Goal: Information Seeking & Learning: Learn about a topic

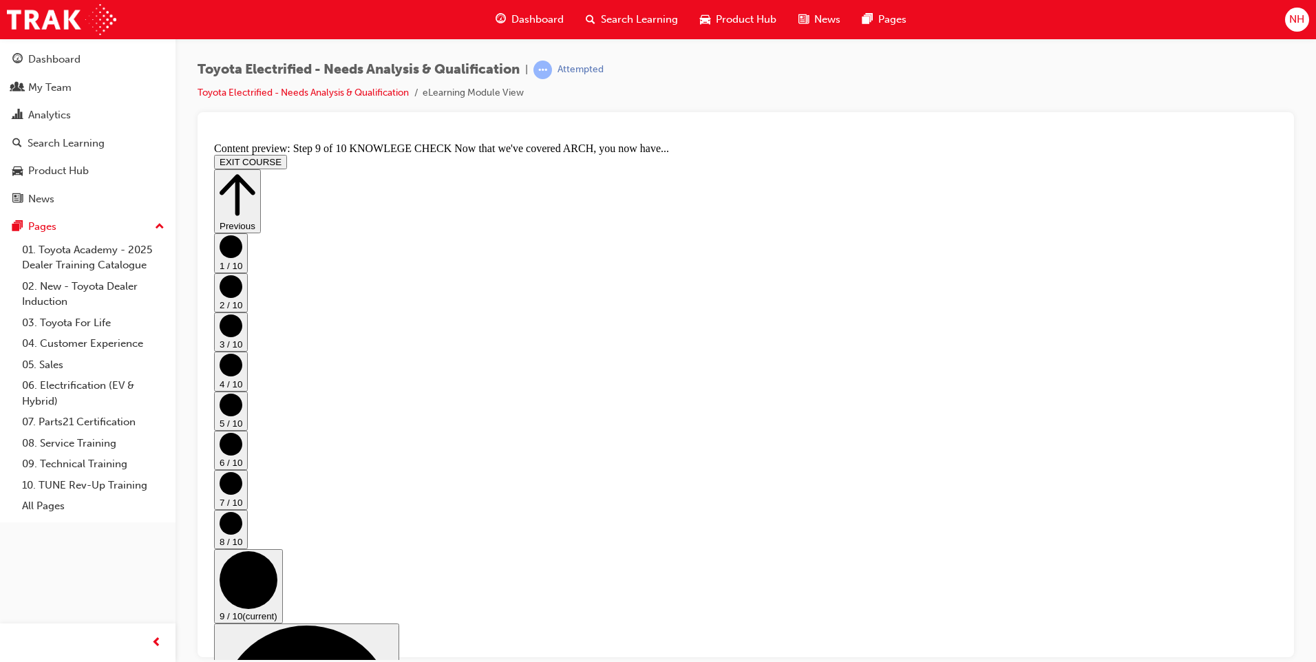
scroll to position [230, 0]
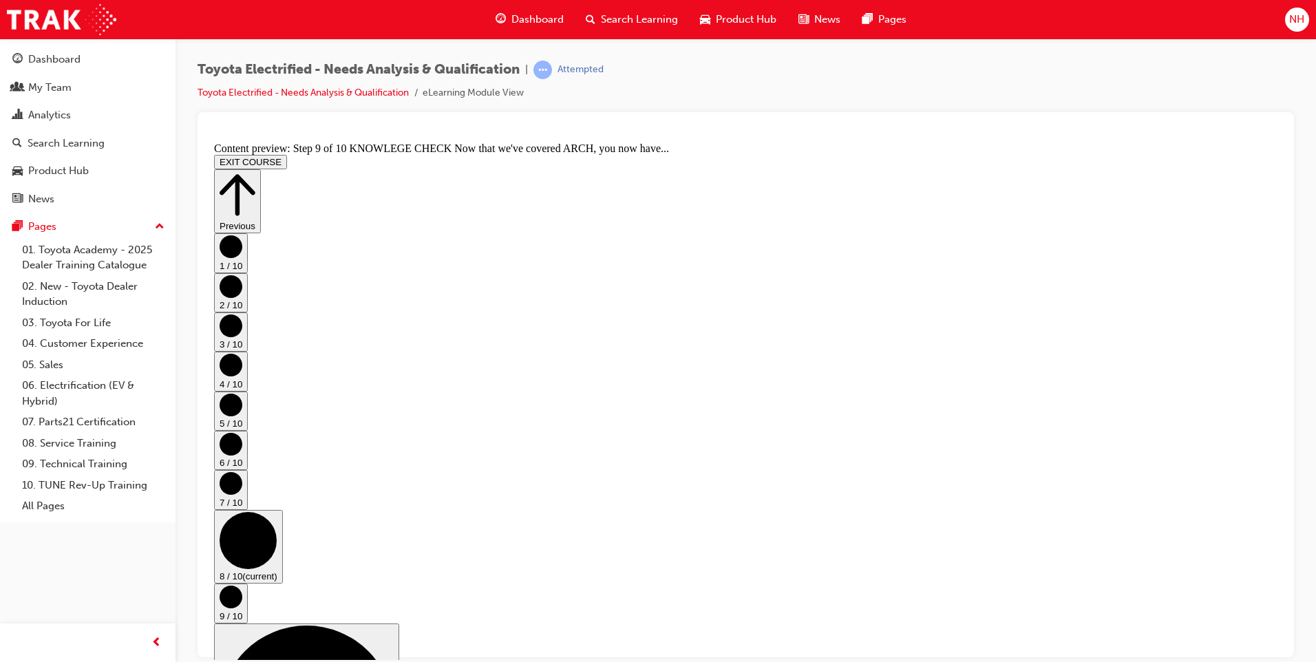
click at [518, 17] on span "Dashboard" at bounding box center [537, 20] width 52 height 16
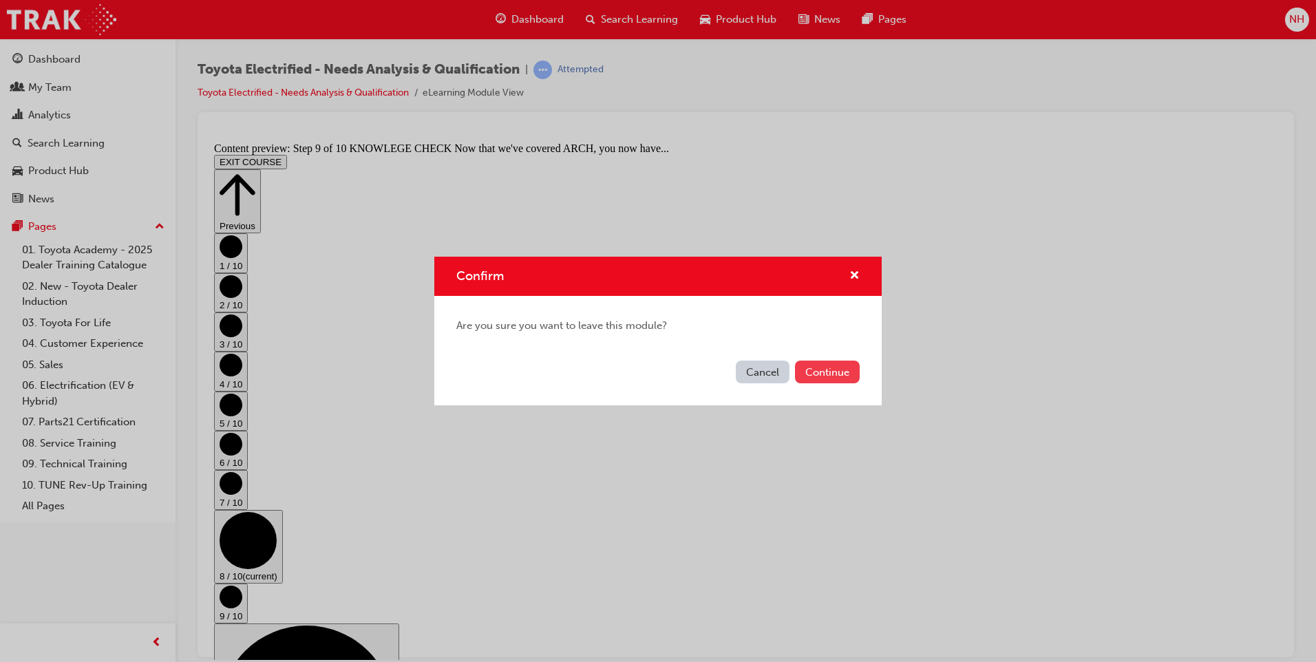
click at [820, 374] on button "Continue" at bounding box center [827, 372] width 65 height 23
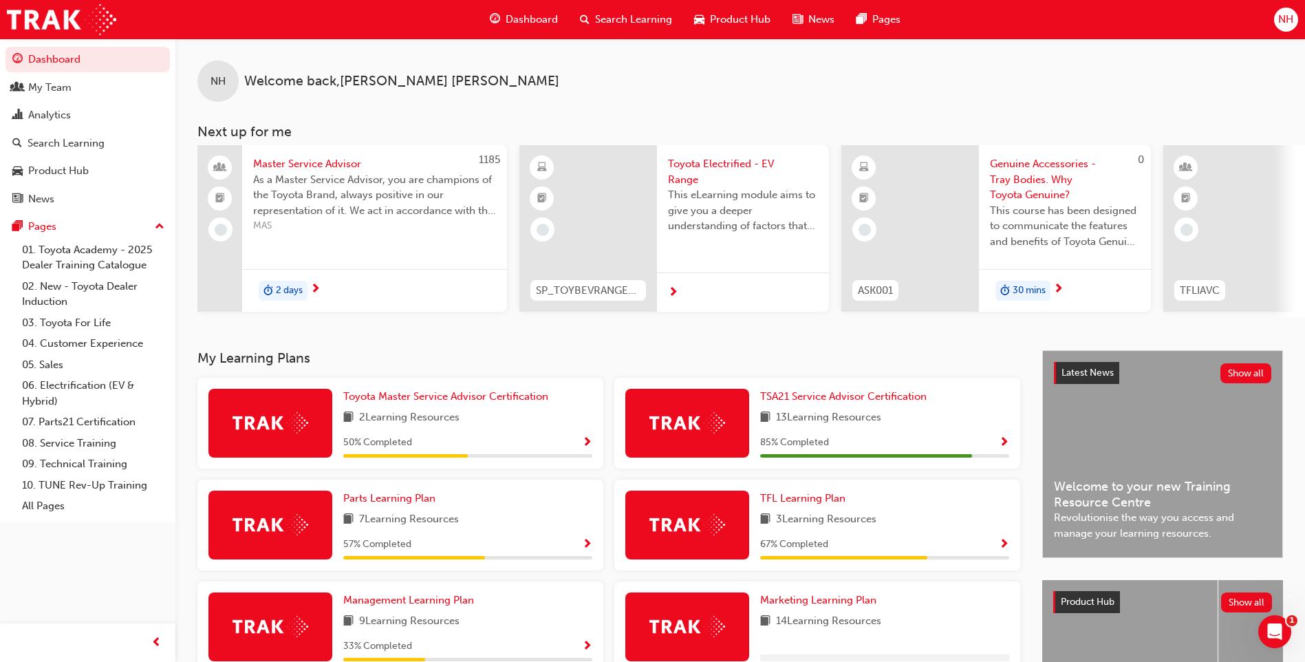
click at [701, 418] on img at bounding box center [688, 422] width 76 height 21
click at [855, 400] on span "TSA21 Service Advisor Certification" at bounding box center [843, 396] width 167 height 12
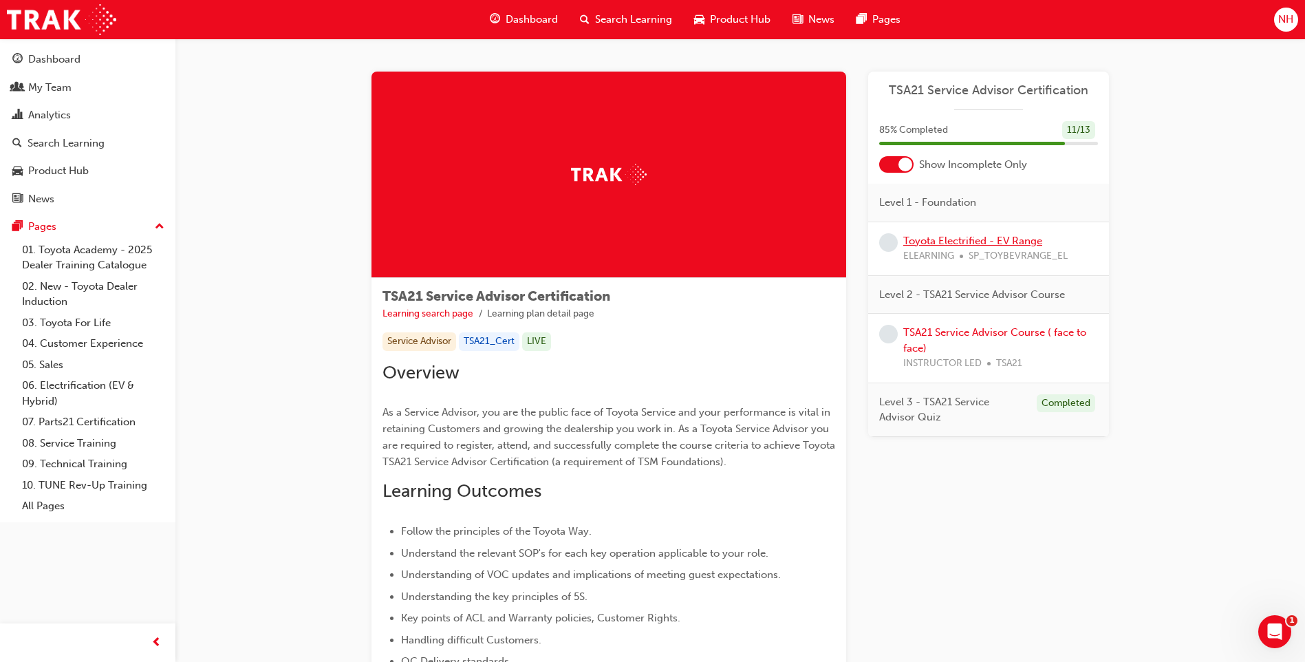
click at [955, 237] on link "Toyota Electrified - EV Range" at bounding box center [973, 241] width 139 height 12
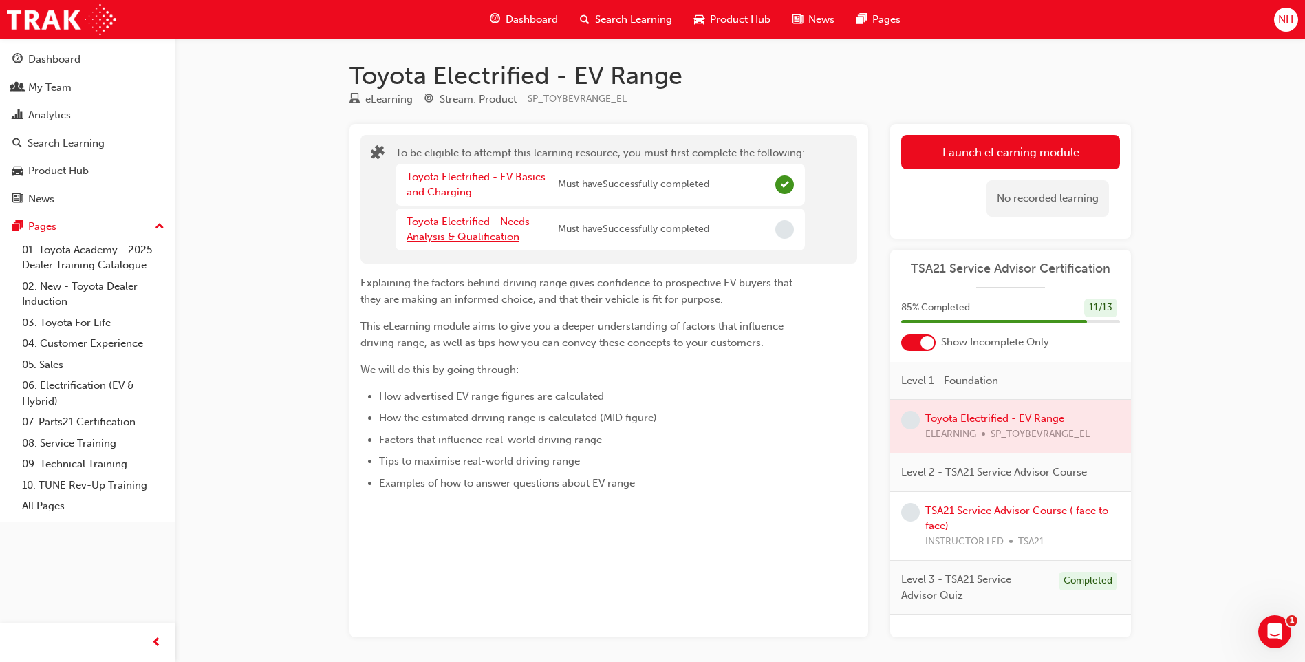
click at [434, 235] on link "Toyota Electrified - Needs Analysis & Qualification" at bounding box center [468, 229] width 123 height 28
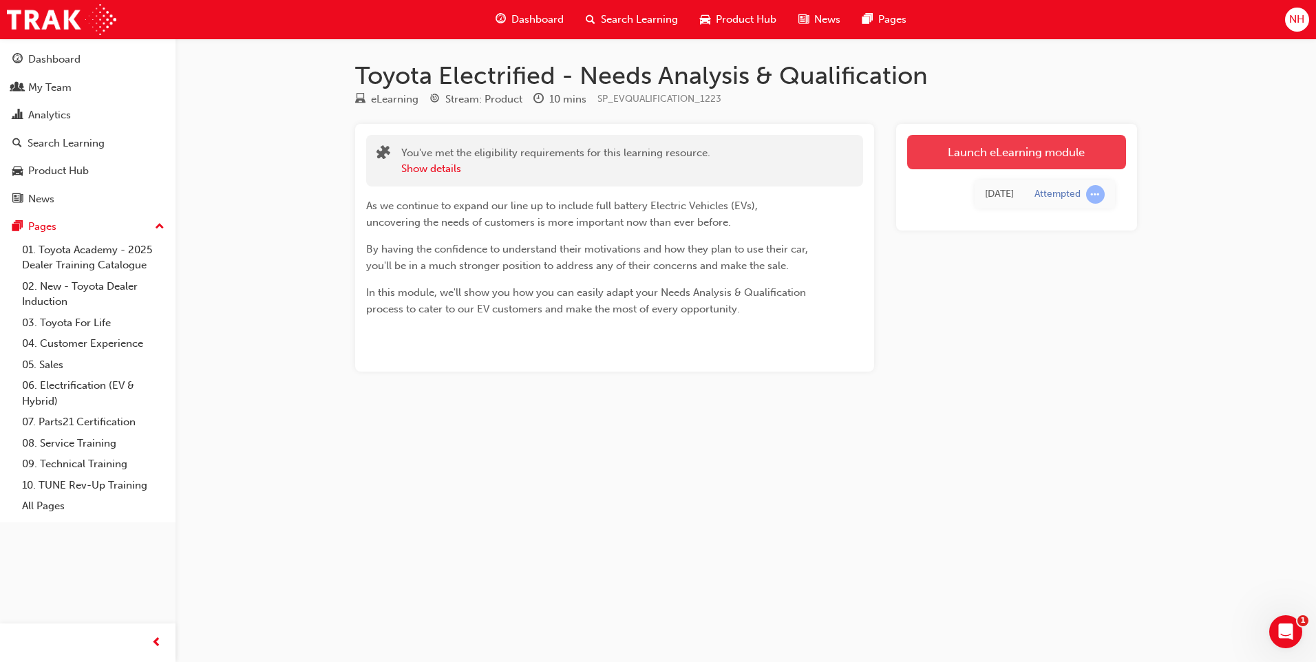
click at [1013, 155] on link "Launch eLearning module" at bounding box center [1016, 152] width 219 height 34
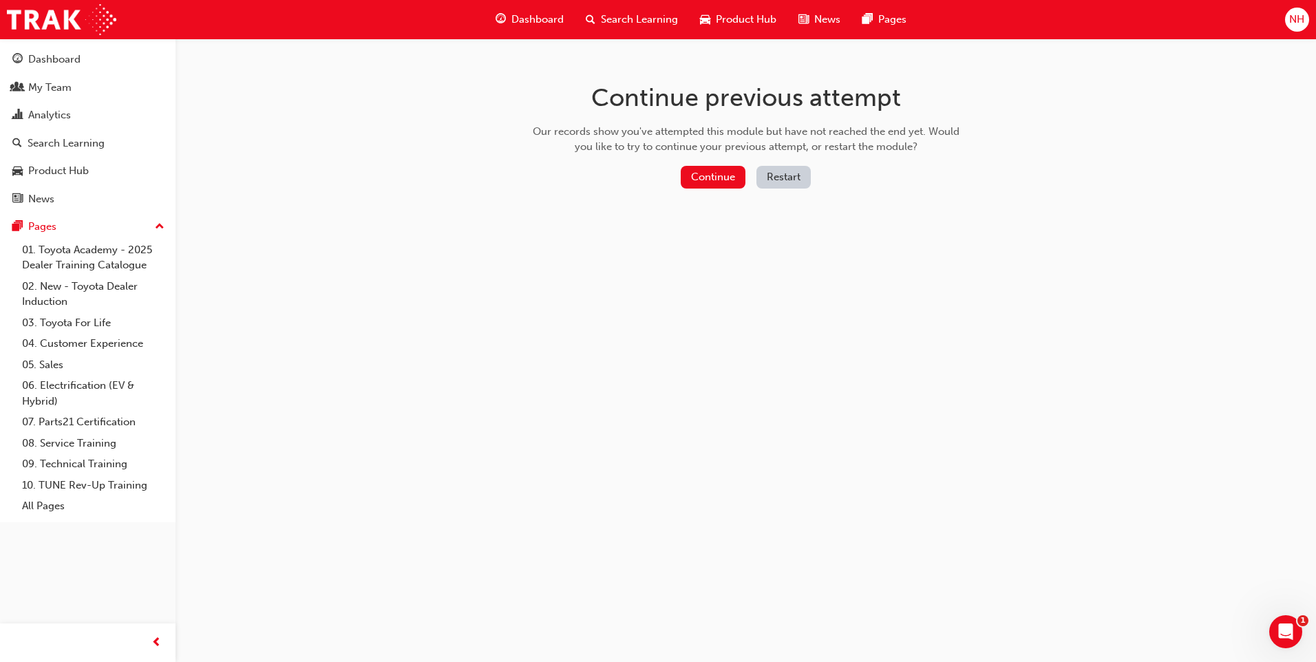
click at [778, 182] on button "Restart" at bounding box center [783, 177] width 54 height 23
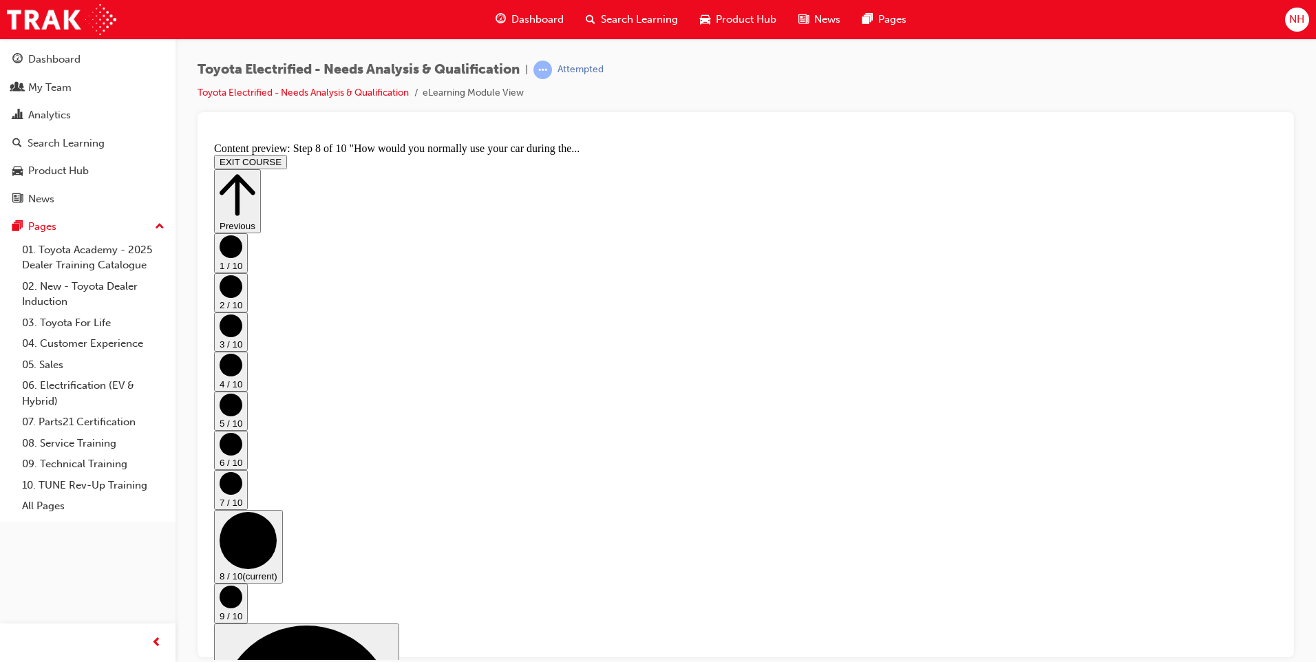
scroll to position [69, 0]
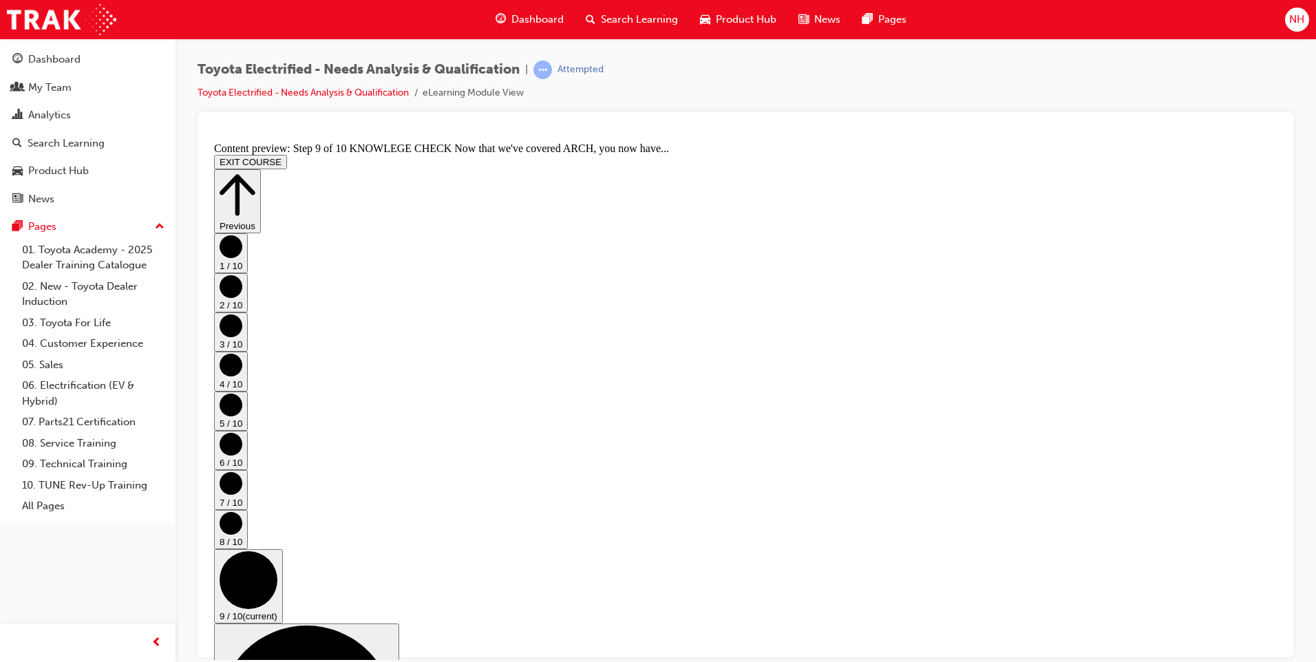
drag, startPoint x: 703, startPoint y: 571, endPoint x: 709, endPoint y: 584, distance: 14.8
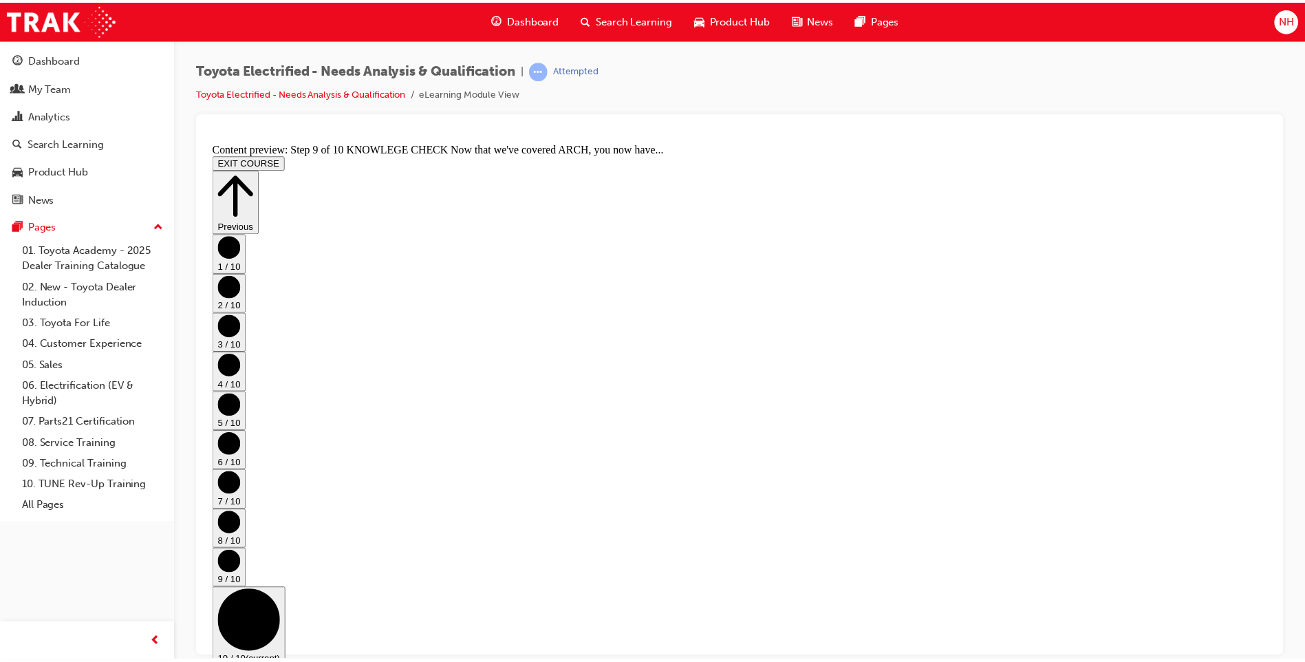
scroll to position [710, 0]
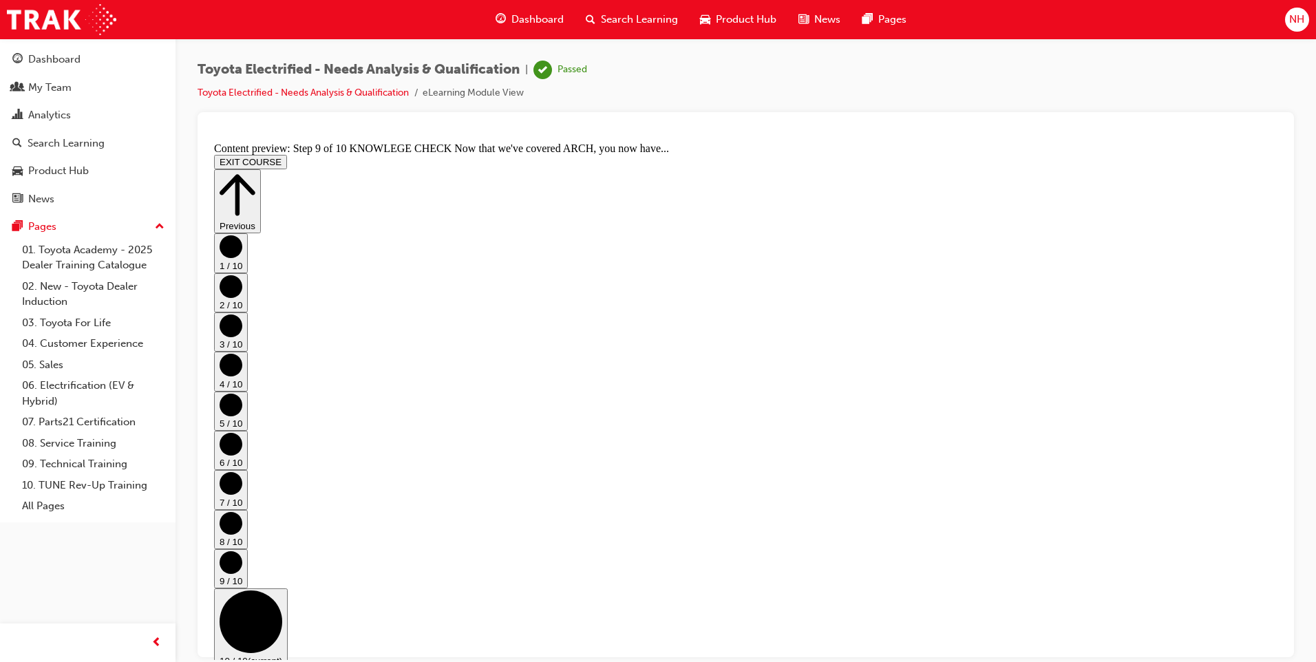
click at [524, 11] on div "Dashboard" at bounding box center [529, 20] width 90 height 28
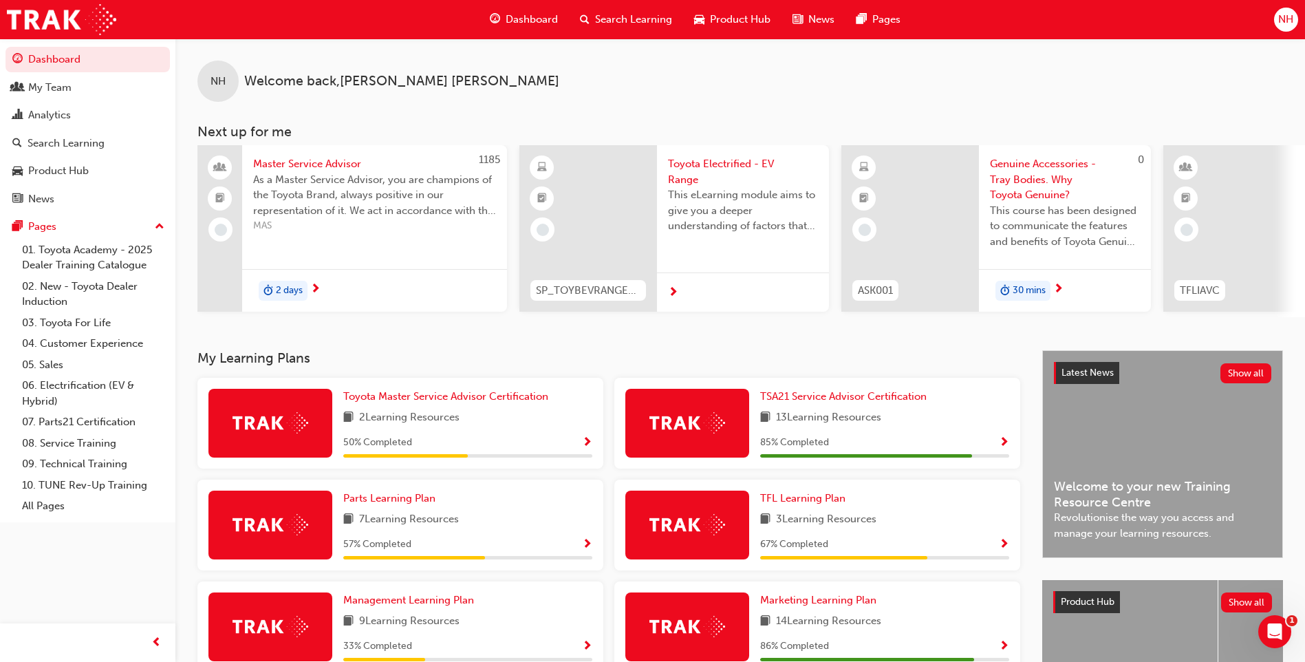
click at [713, 425] on img at bounding box center [688, 422] width 76 height 21
click at [813, 403] on span "TSA21 Service Advisor Certification" at bounding box center [843, 396] width 167 height 12
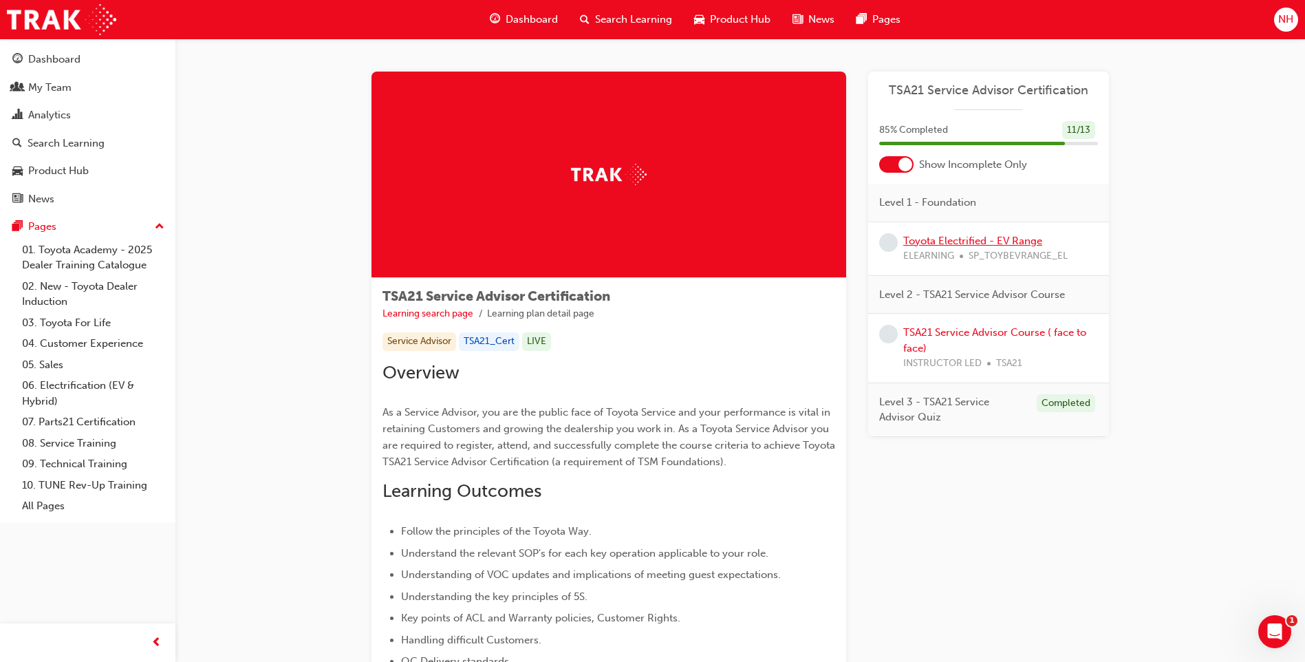
click at [929, 245] on link "Toyota Electrified - EV Range" at bounding box center [973, 241] width 139 height 12
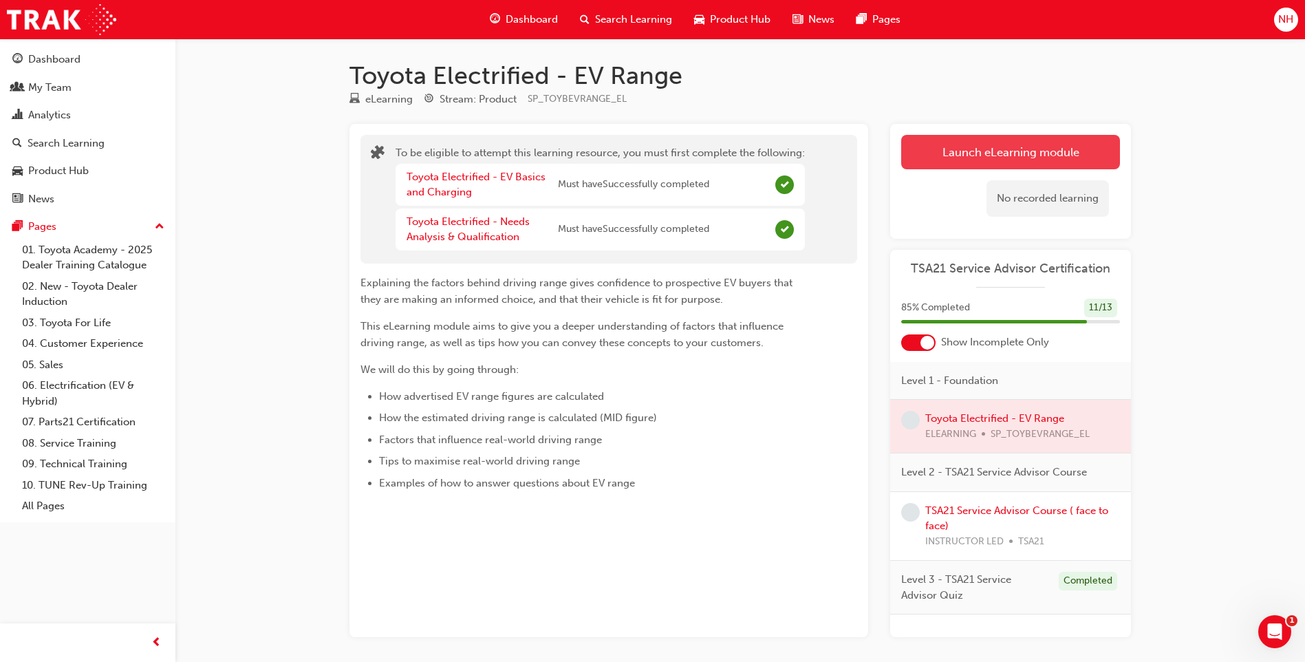
click at [977, 155] on button "Launch eLearning module" at bounding box center [1011, 152] width 219 height 34
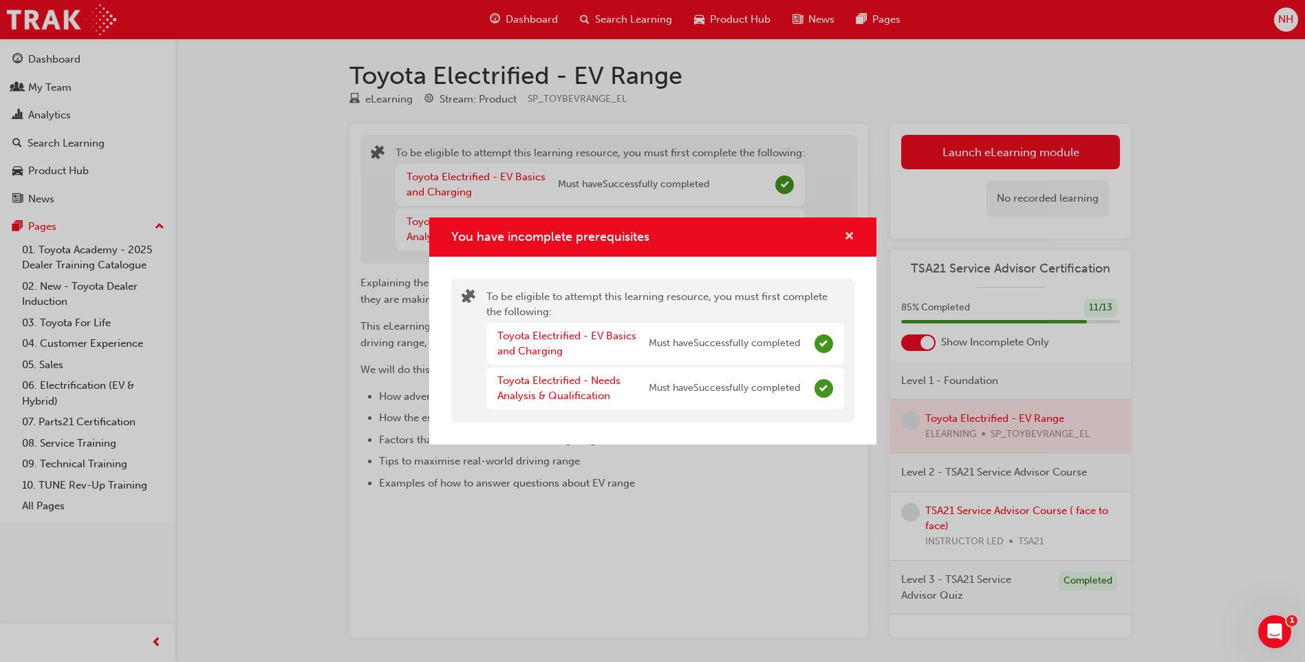
click at [852, 239] on span "cross-icon" at bounding box center [849, 237] width 10 height 12
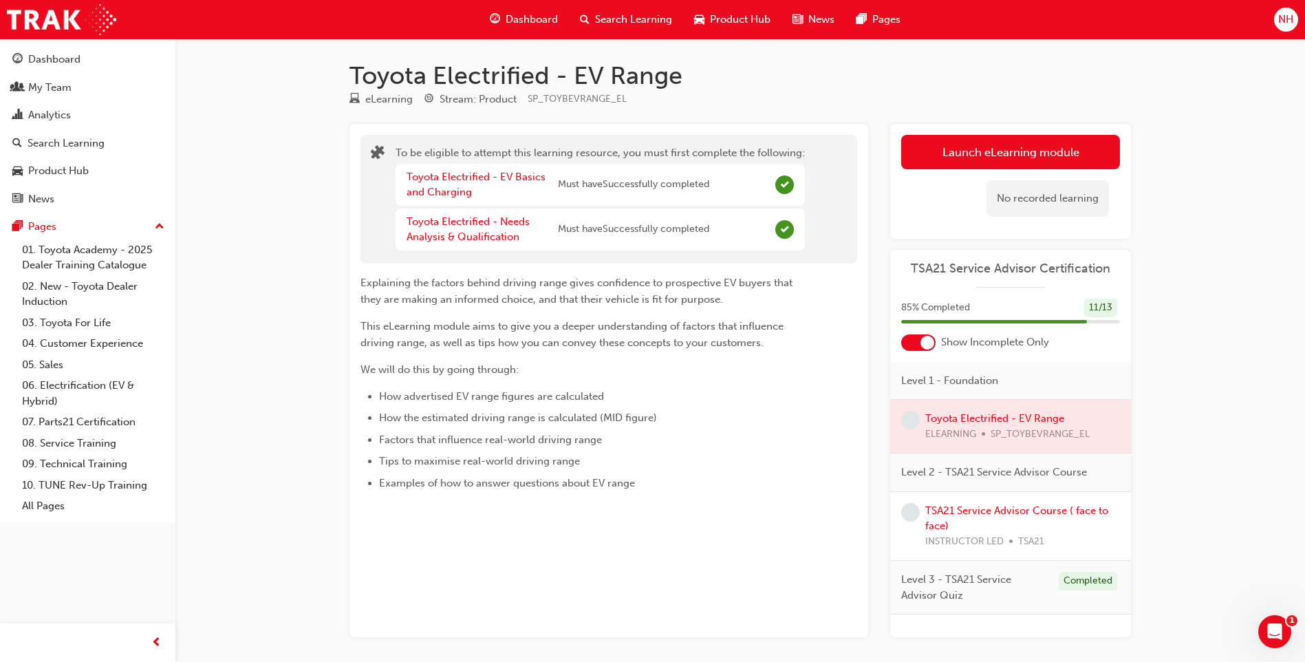
click at [977, 517] on div "TSA21 Service Advisor Course ( face to face) INSTRUCTOR LED TSA21" at bounding box center [1023, 526] width 195 height 47
click at [927, 343] on div at bounding box center [928, 343] width 14 height 14
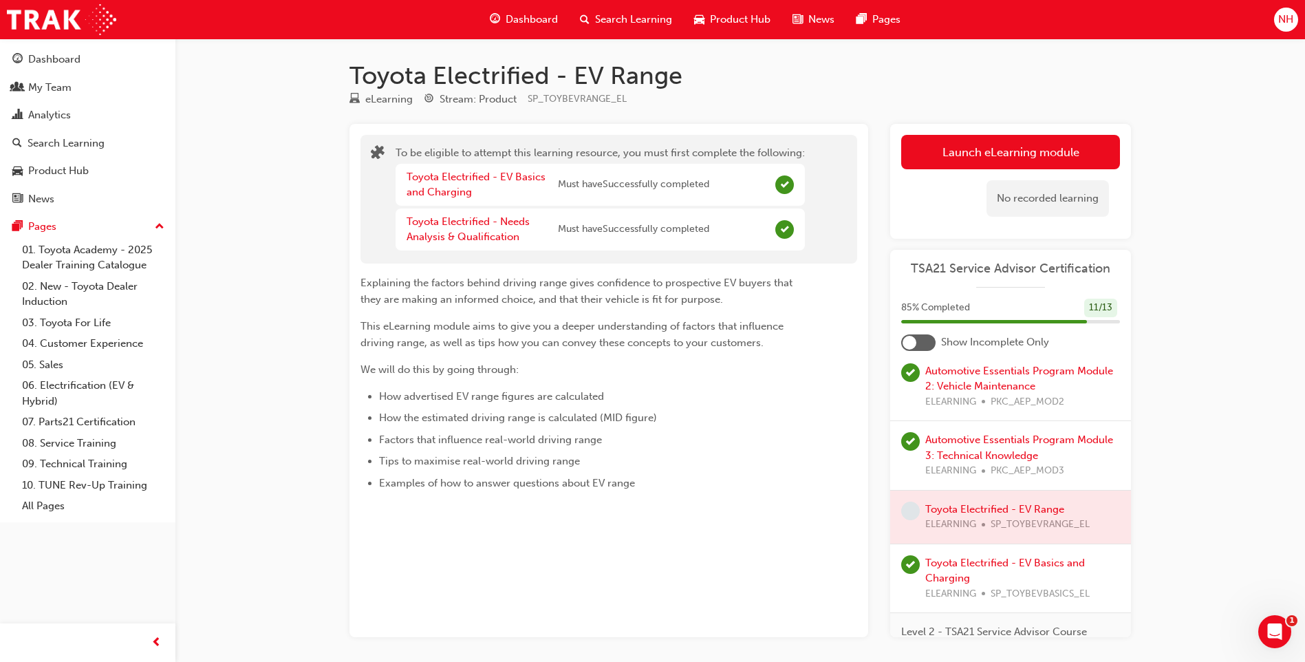
scroll to position [632, 0]
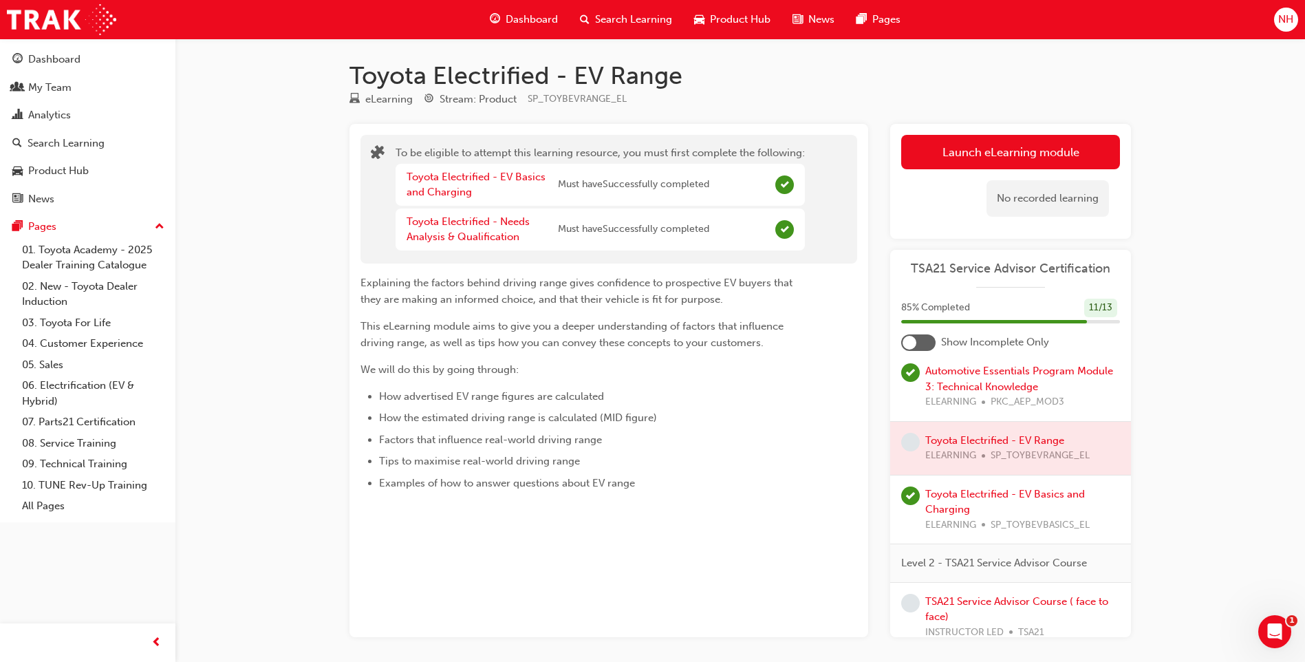
click at [1010, 440] on div at bounding box center [1011, 448] width 241 height 53
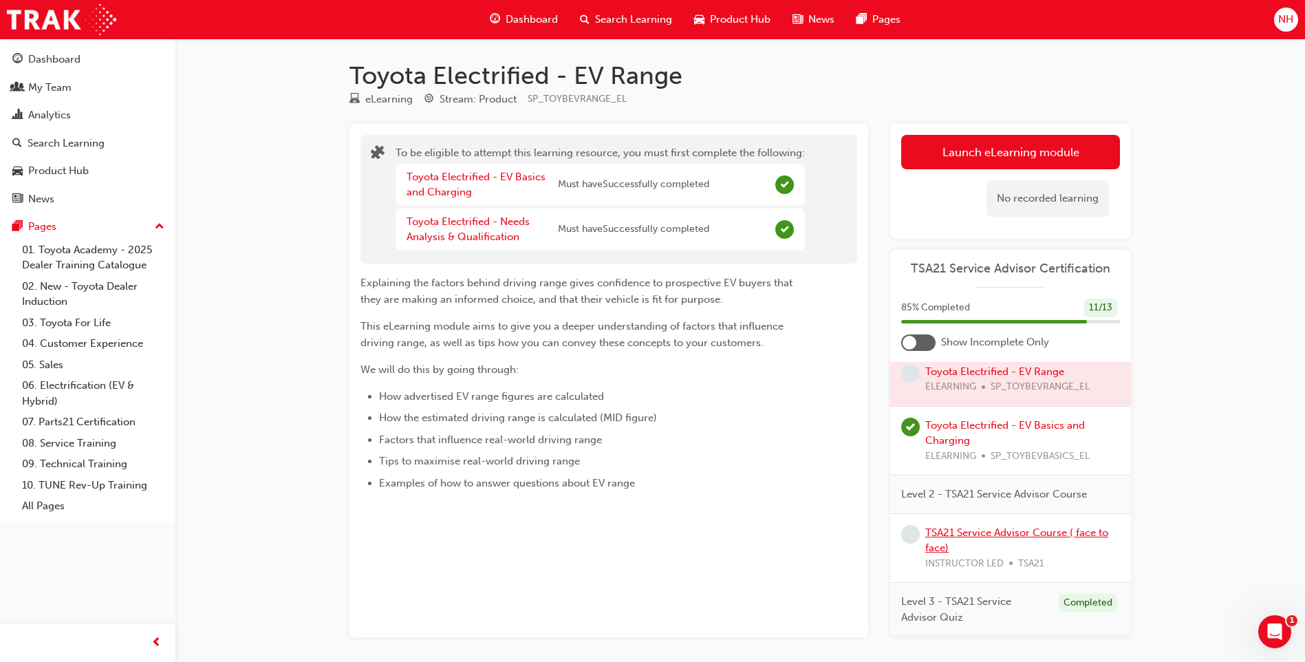
click at [997, 532] on link "TSA21 Service Advisor Course ( face to face)" at bounding box center [1017, 540] width 183 height 28
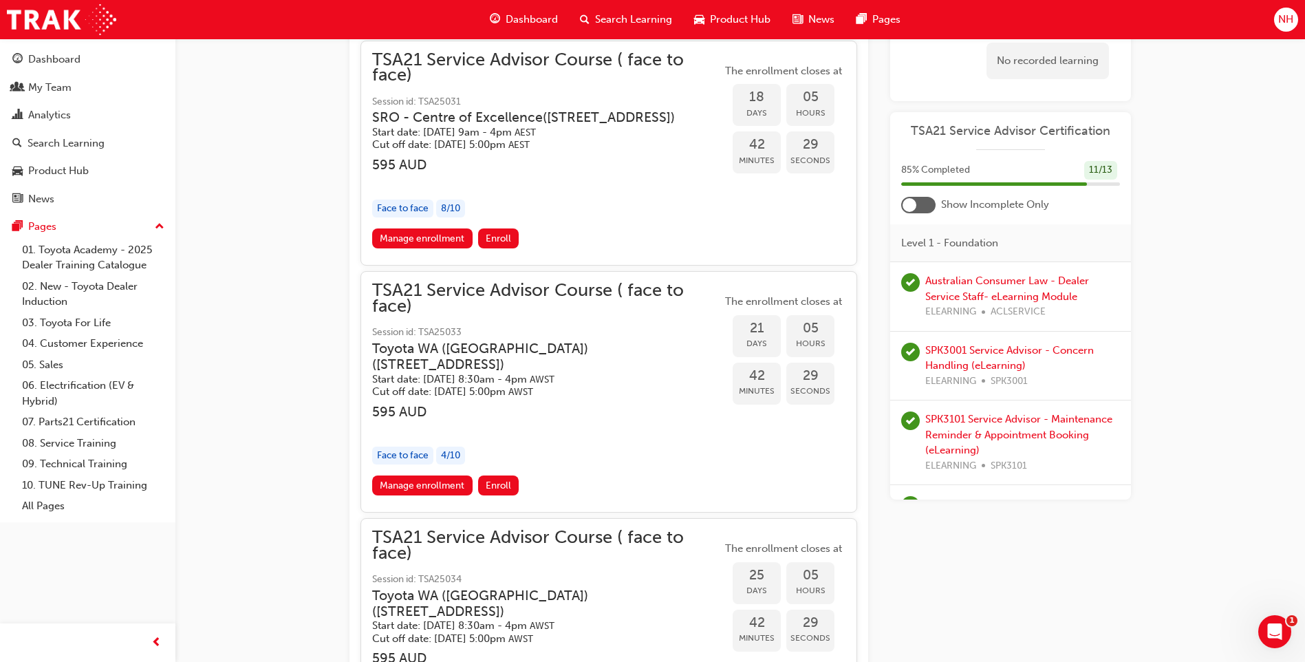
click at [559, 3] on div "Dashboard Search Learning Product Hub News Pages" at bounding box center [695, 19] width 444 height 39
click at [546, 15] on span "Dashboard" at bounding box center [532, 20] width 52 height 16
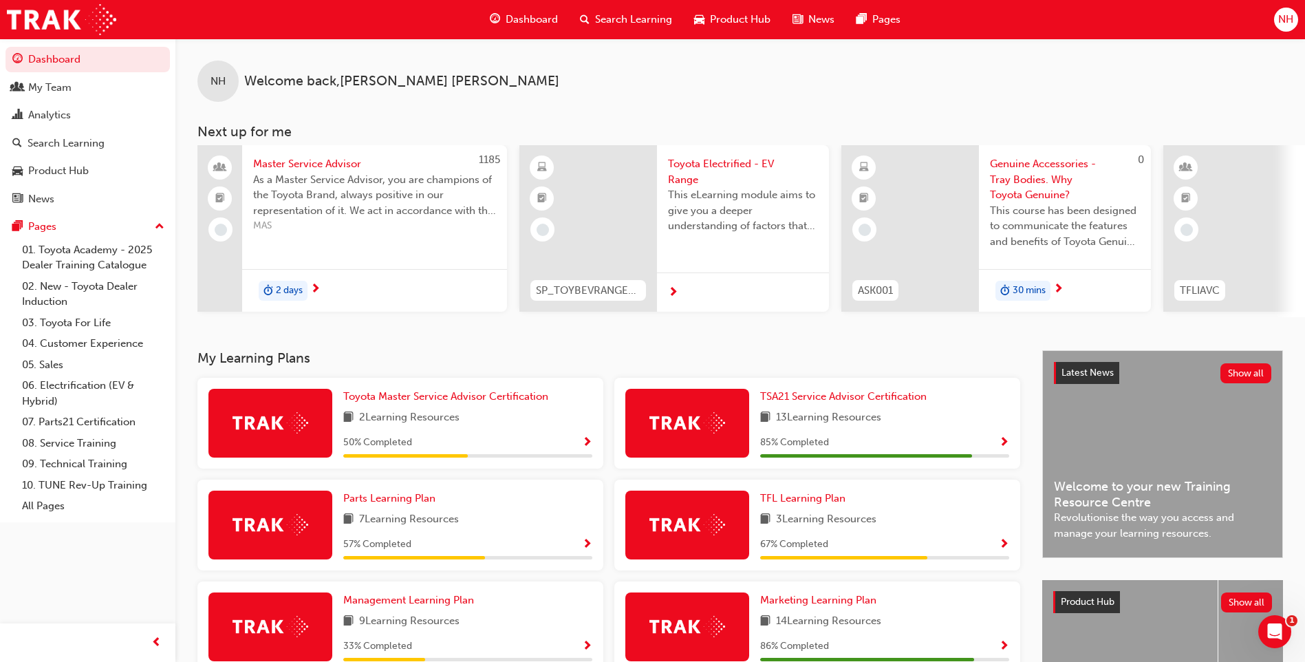
click at [271, 432] on img at bounding box center [271, 422] width 76 height 21
click at [402, 403] on span "Toyota Master Service Advisor Certification" at bounding box center [445, 396] width 205 height 12
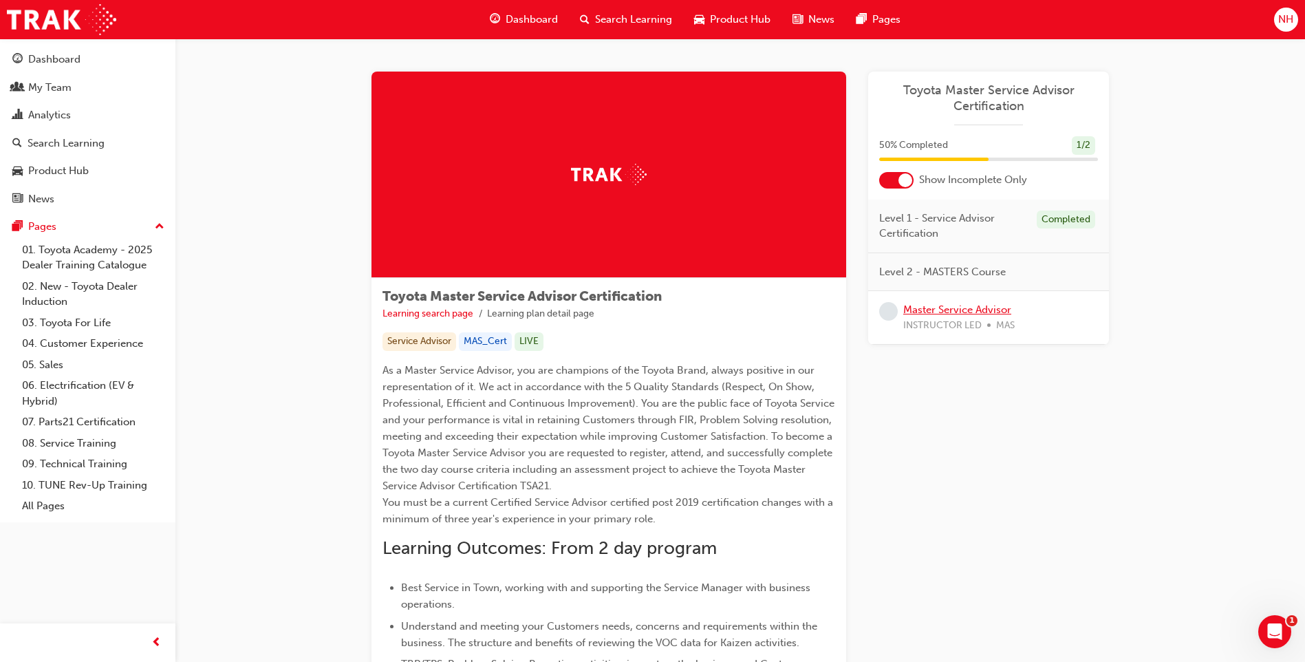
click at [939, 311] on link "Master Service Advisor" at bounding box center [958, 309] width 108 height 12
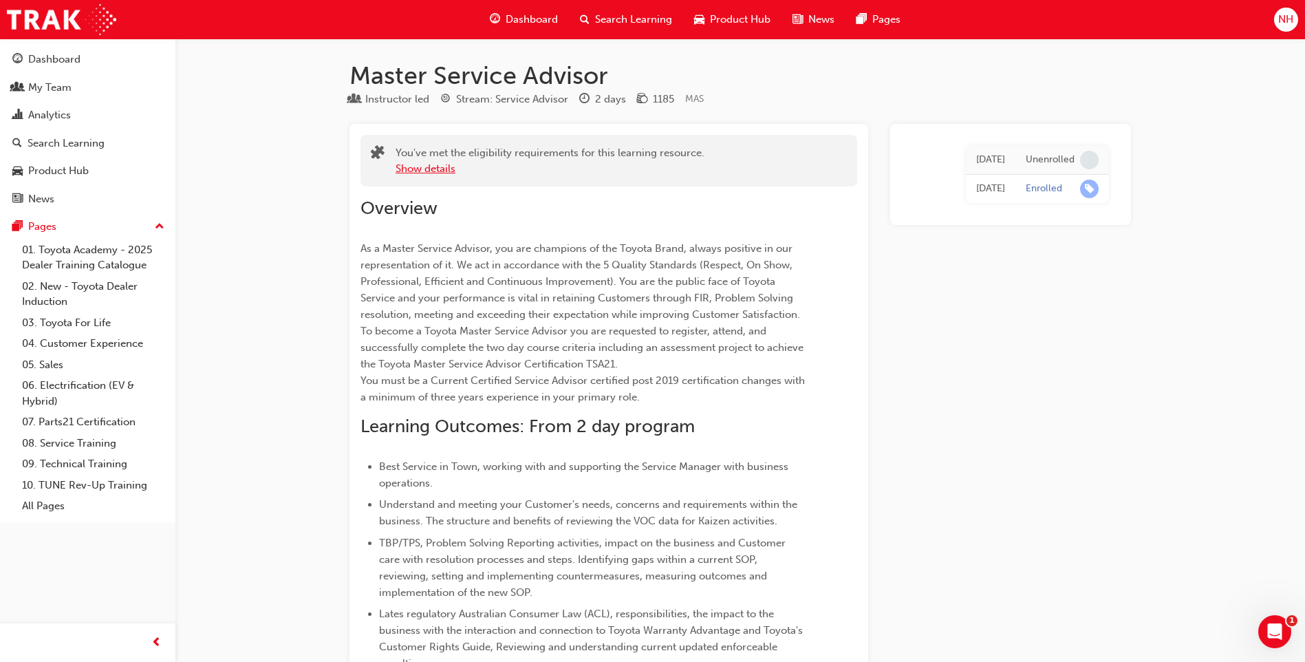
click at [429, 169] on button "Show details" at bounding box center [426, 169] width 60 height 16
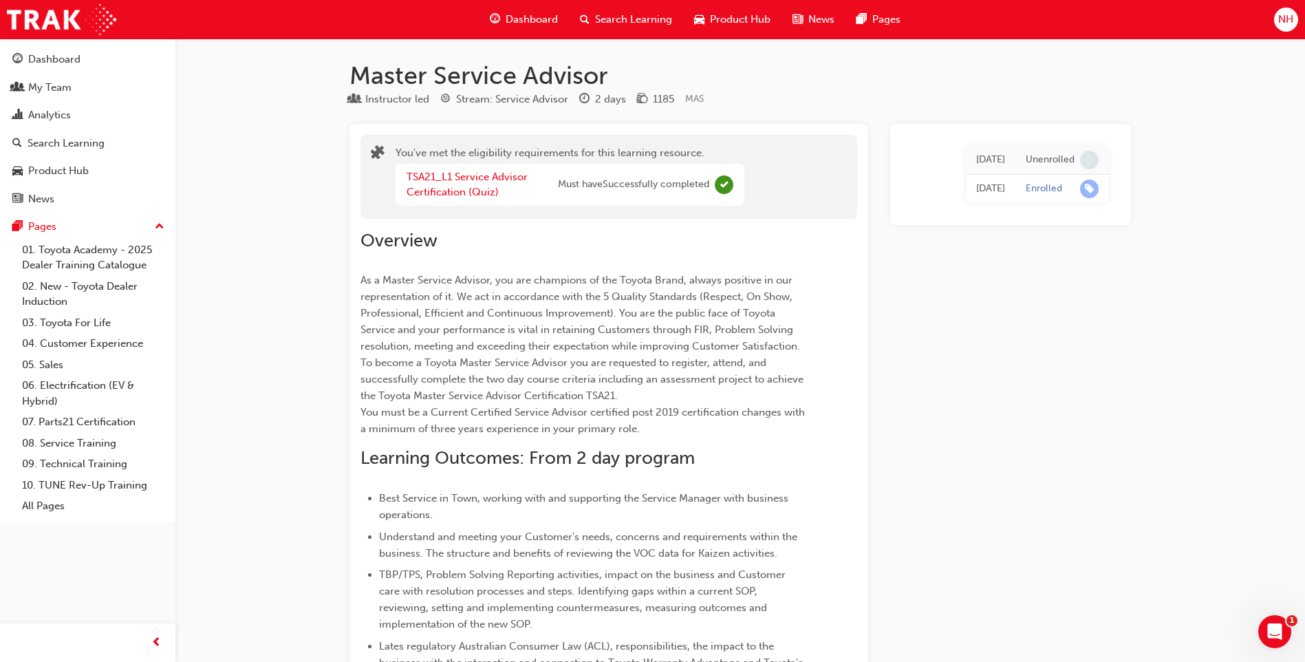
click at [526, 20] on span "Dashboard" at bounding box center [532, 20] width 52 height 16
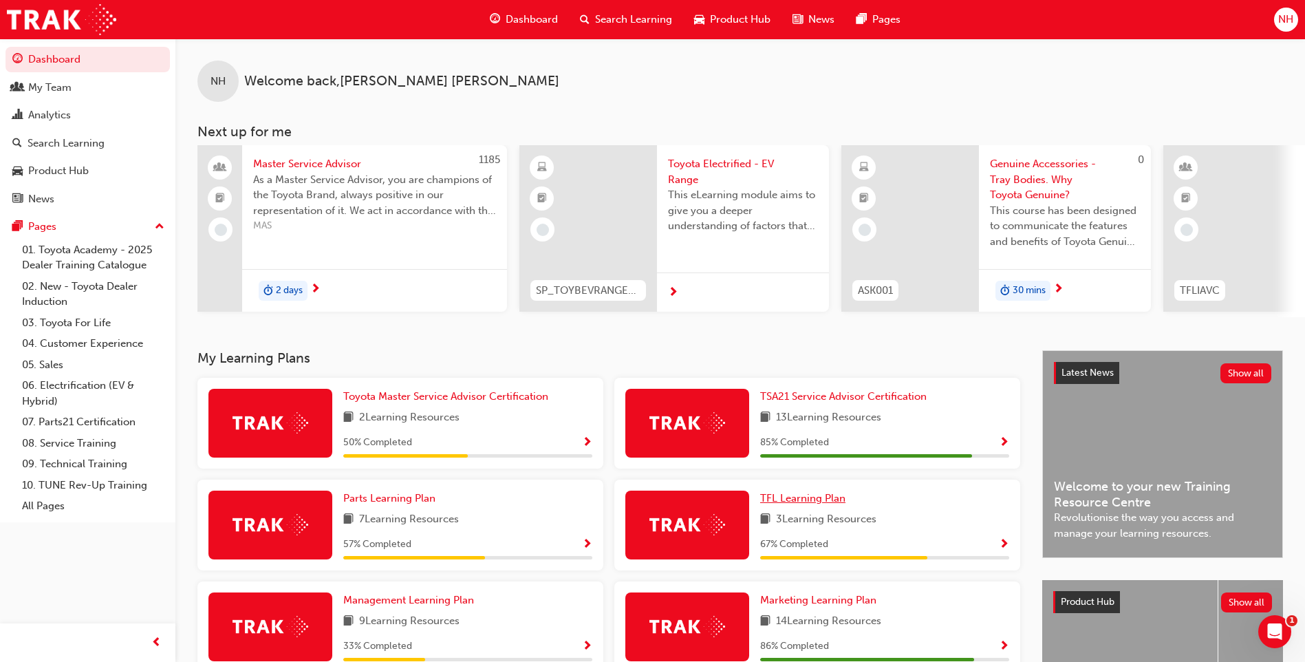
click at [814, 499] on span "TFL Learning Plan" at bounding box center [802, 498] width 85 height 12
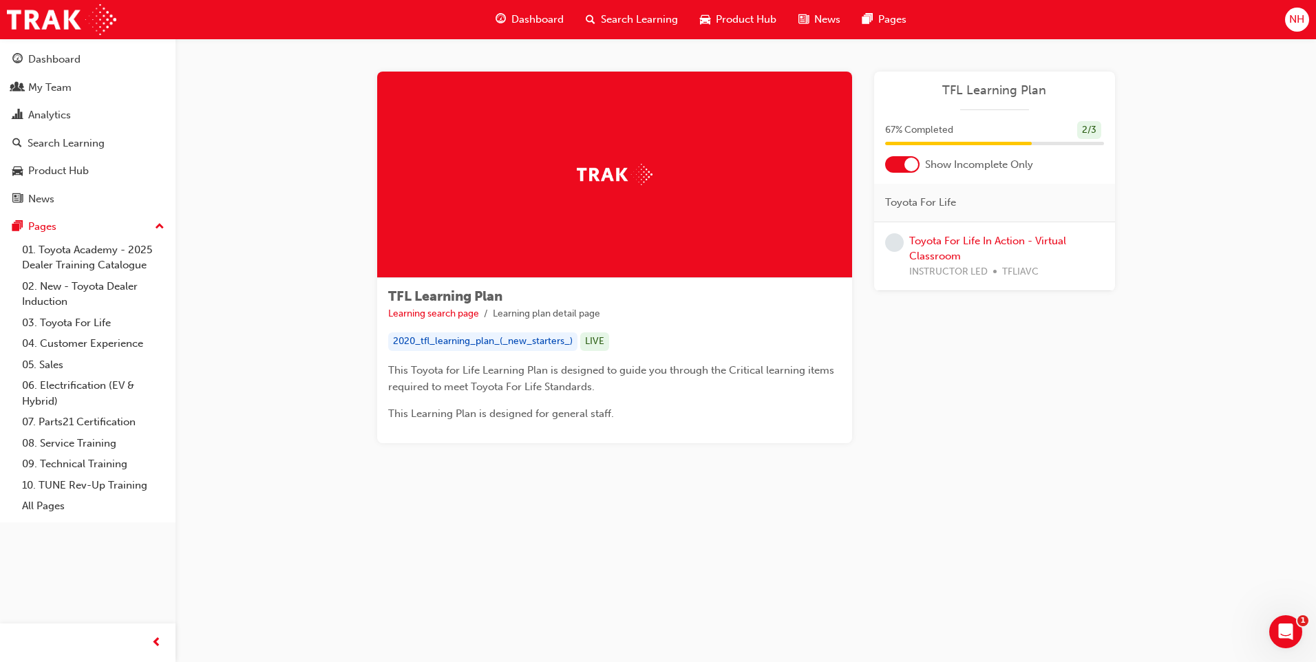
click at [533, 13] on span "Dashboard" at bounding box center [537, 20] width 52 height 16
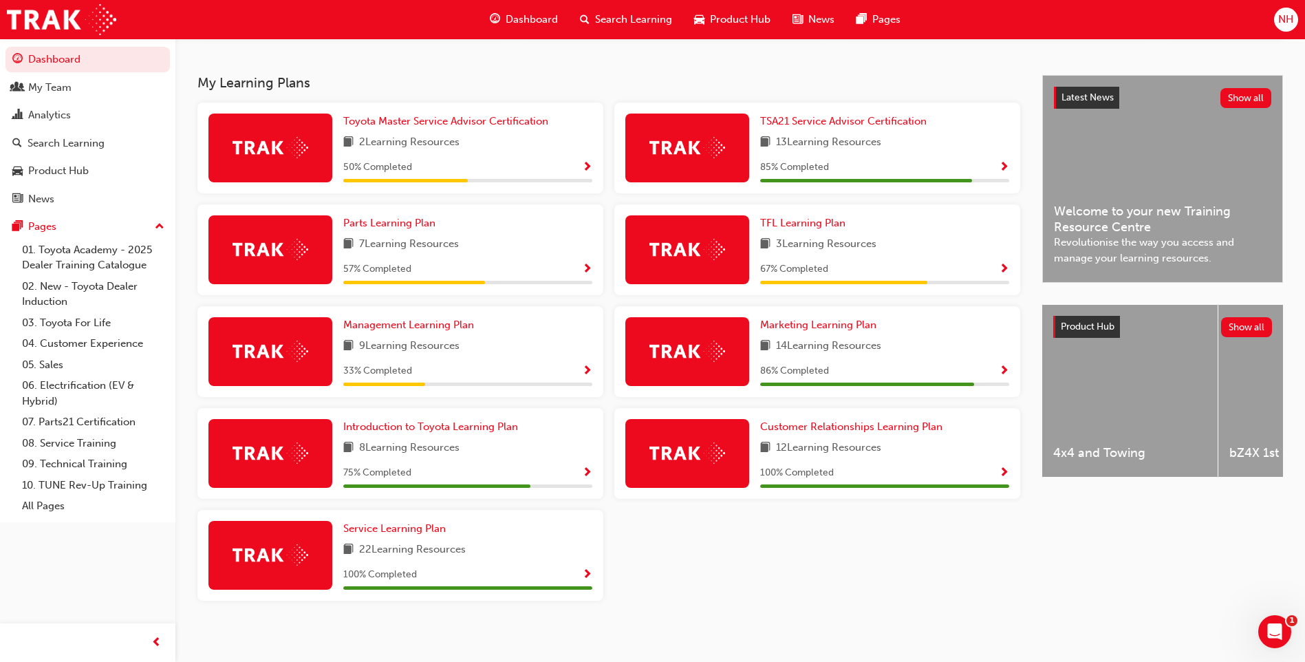
scroll to position [287, 0]
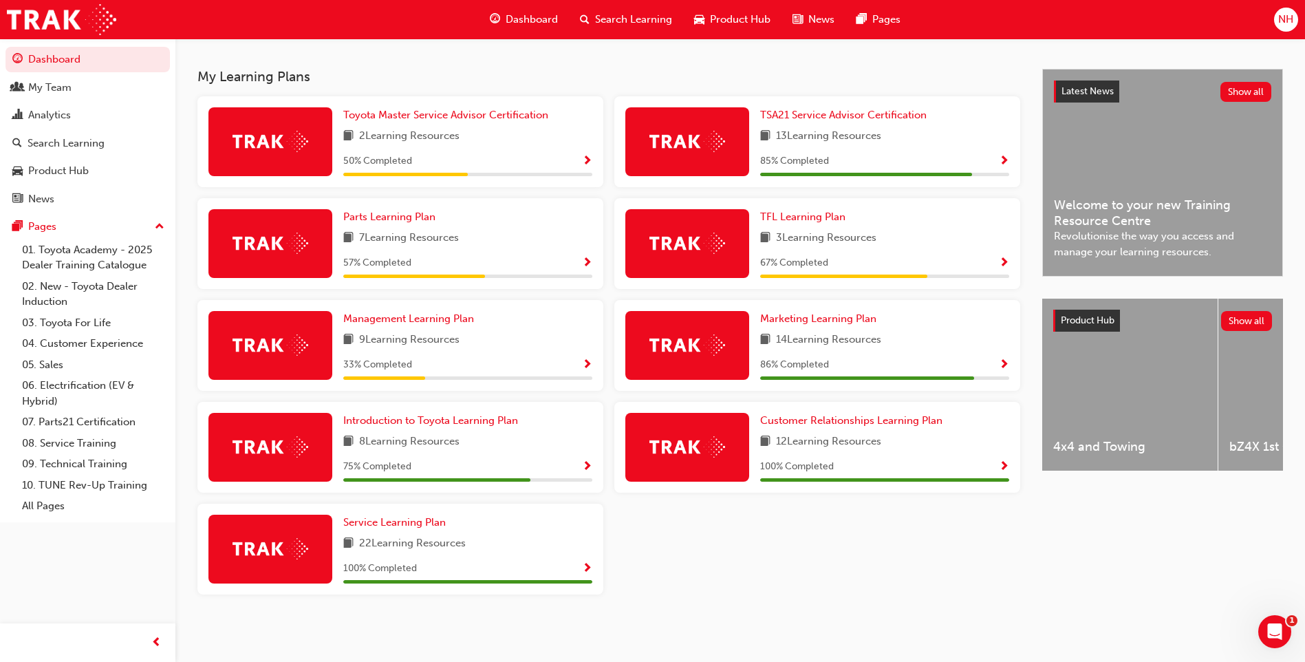
click at [689, 333] on div at bounding box center [688, 345] width 124 height 69
click at [828, 319] on span "Marketing Learning Plan" at bounding box center [818, 318] width 116 height 12
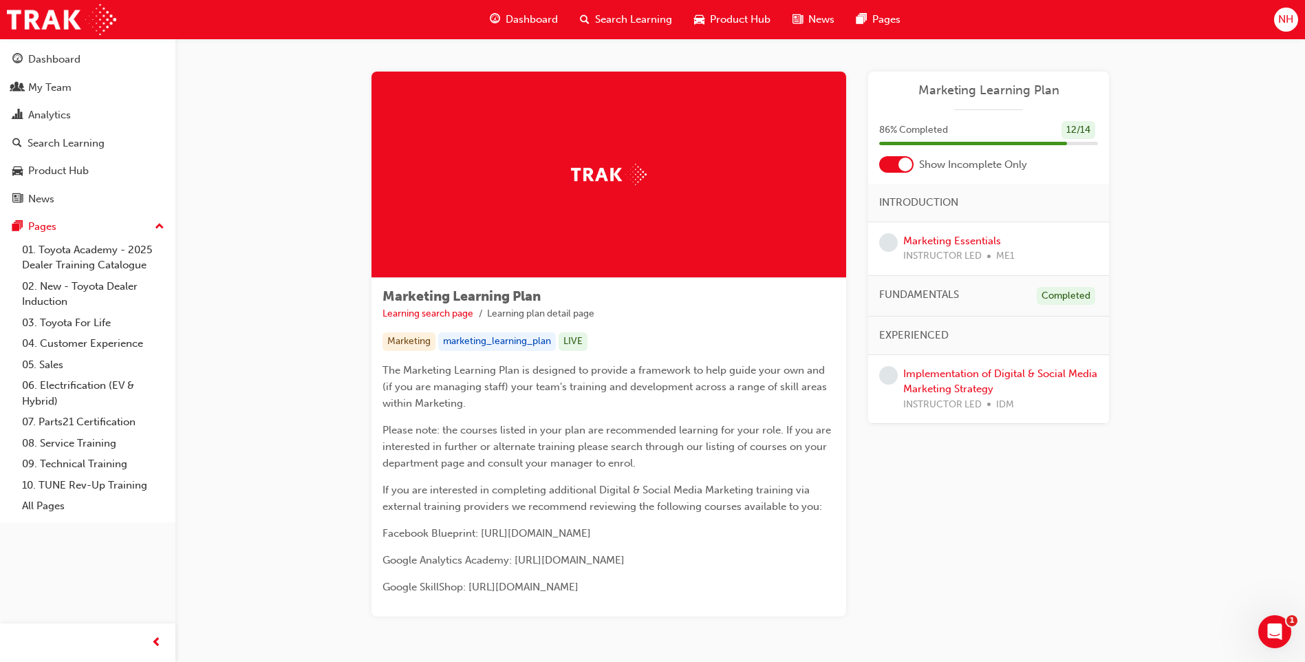
click at [510, 14] on span "Dashboard" at bounding box center [532, 20] width 52 height 16
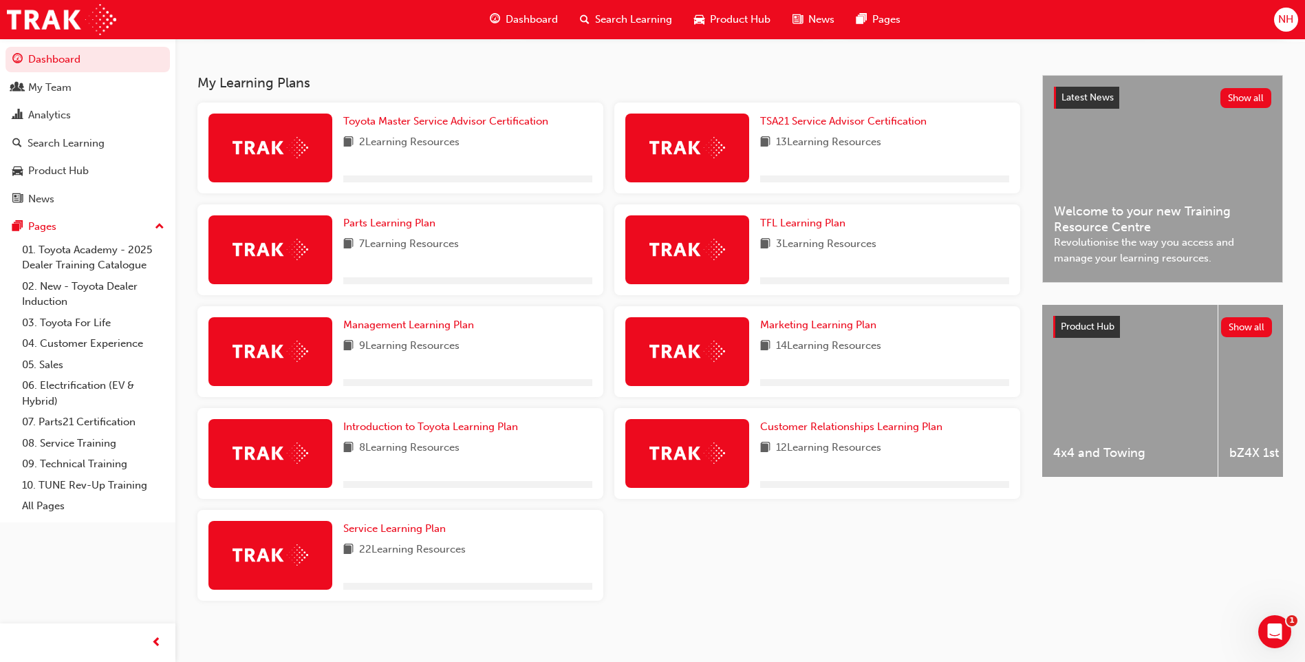
scroll to position [287, 0]
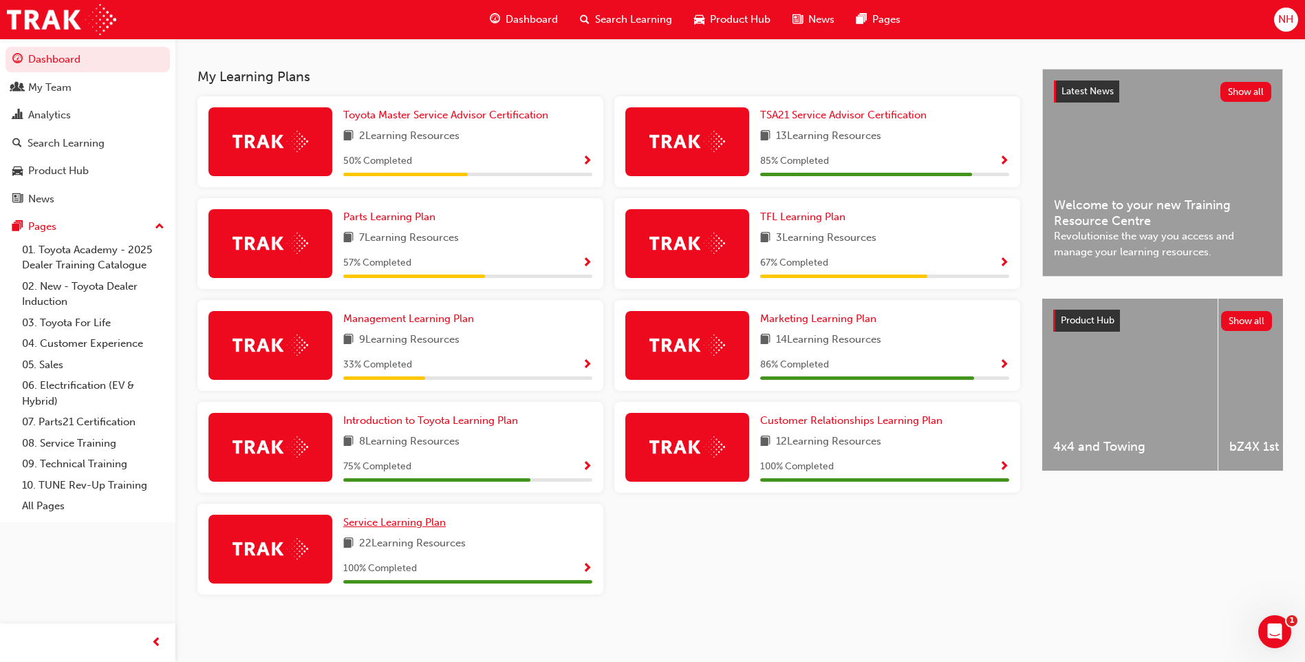
click at [405, 522] on span "Service Learning Plan" at bounding box center [394, 522] width 103 height 12
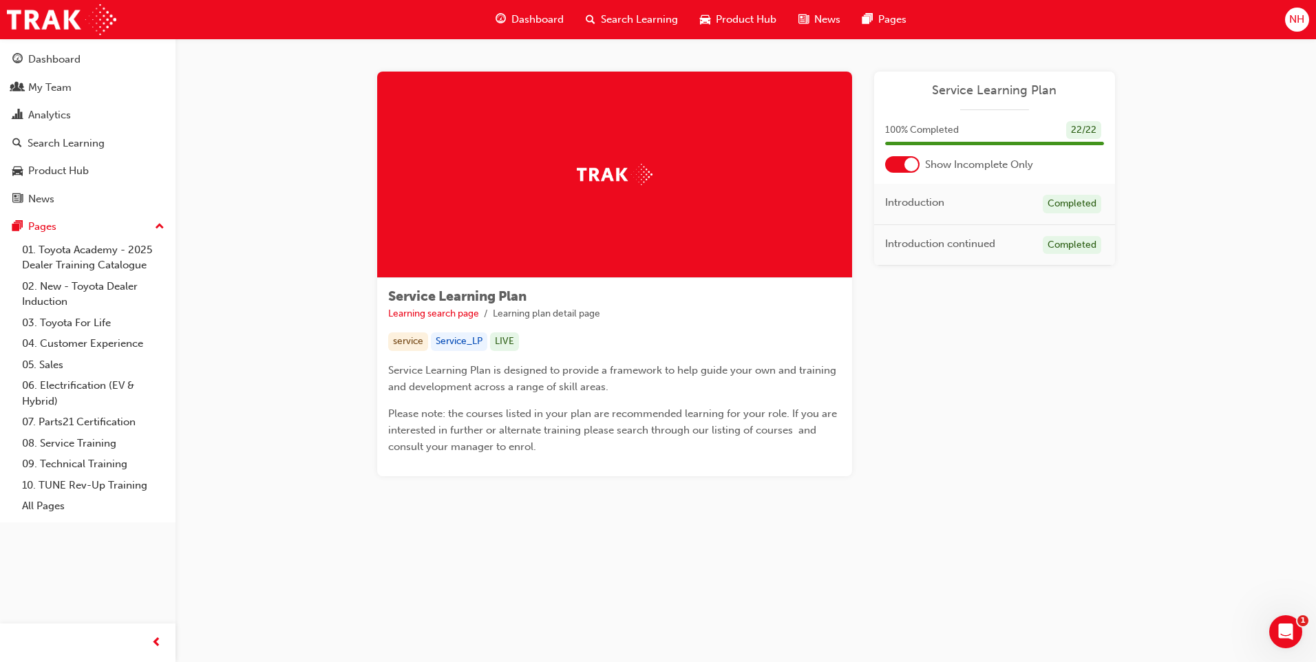
click at [527, 22] on span "Dashboard" at bounding box center [537, 20] width 52 height 16
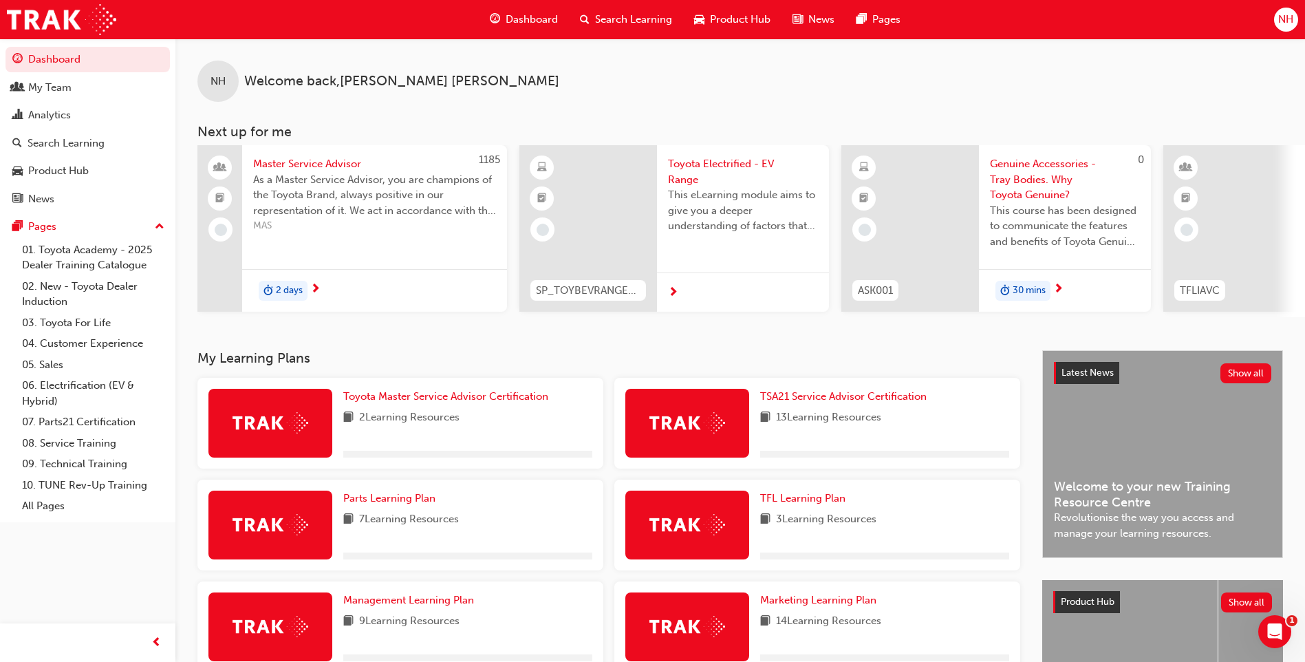
scroll to position [287, 0]
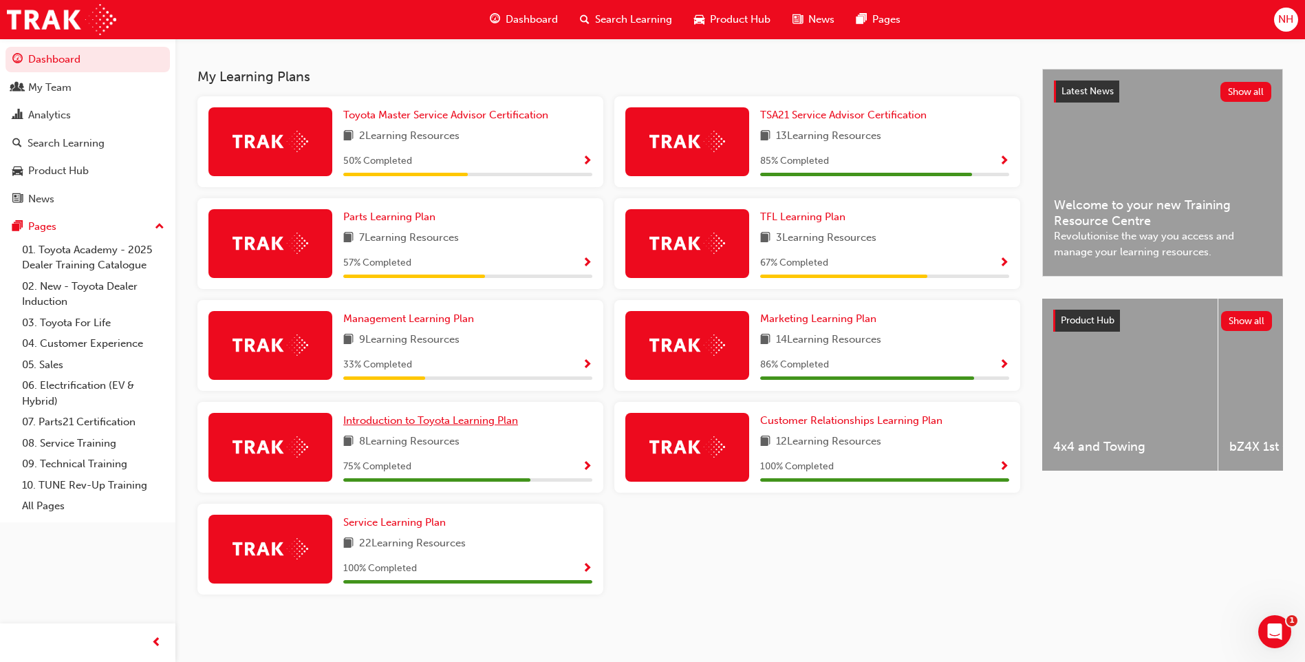
click at [385, 418] on span "Introduction to Toyota Learning Plan" at bounding box center [430, 420] width 175 height 12
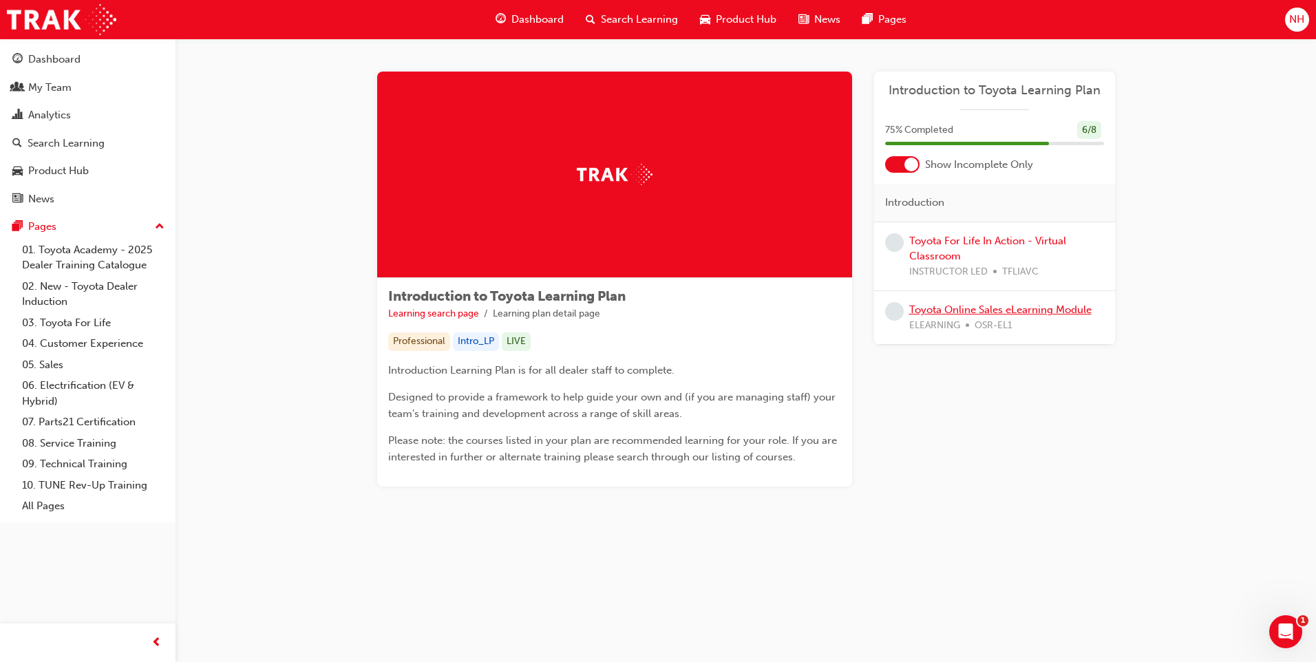
click at [968, 312] on link "Toyota Online Sales eLearning Module" at bounding box center [1000, 309] width 182 height 12
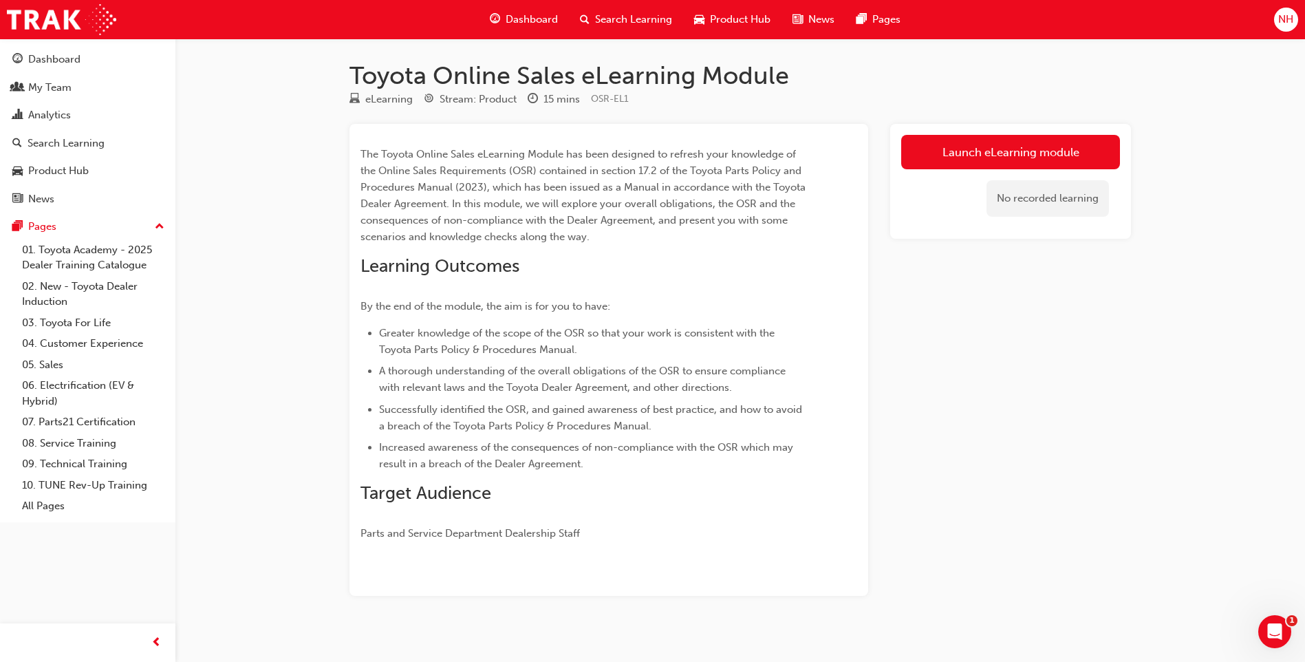
click at [520, 24] on span "Dashboard" at bounding box center [532, 20] width 52 height 16
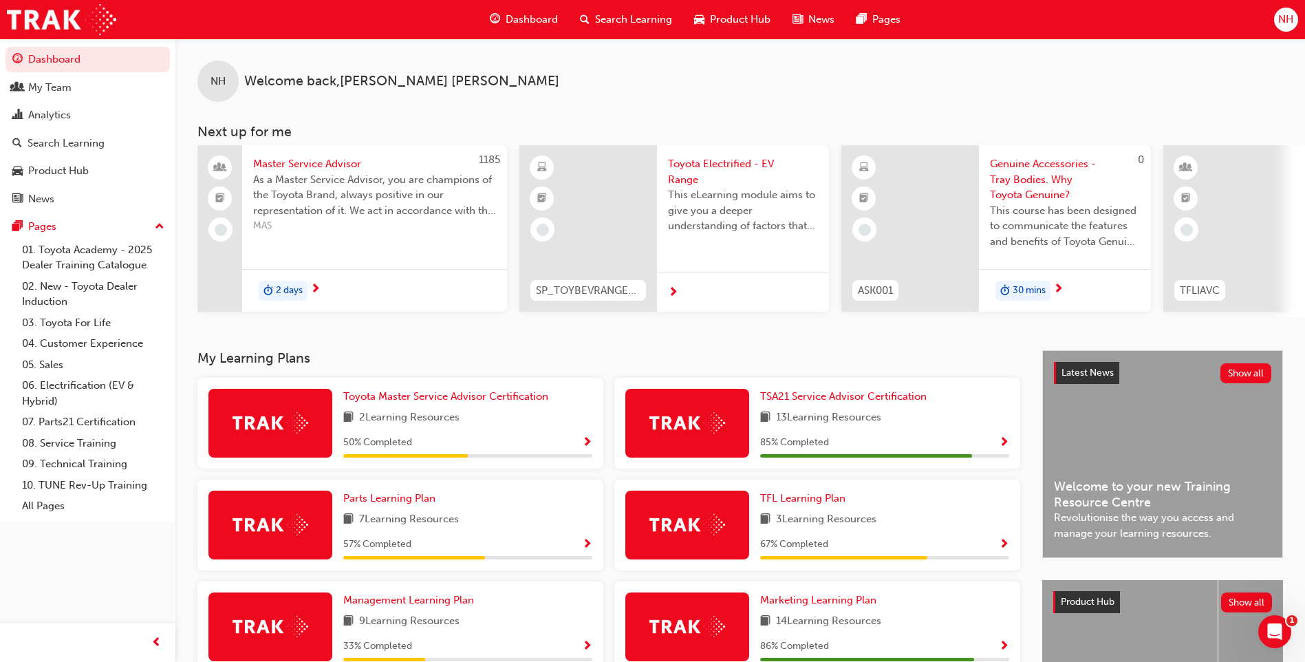
scroll to position [287, 0]
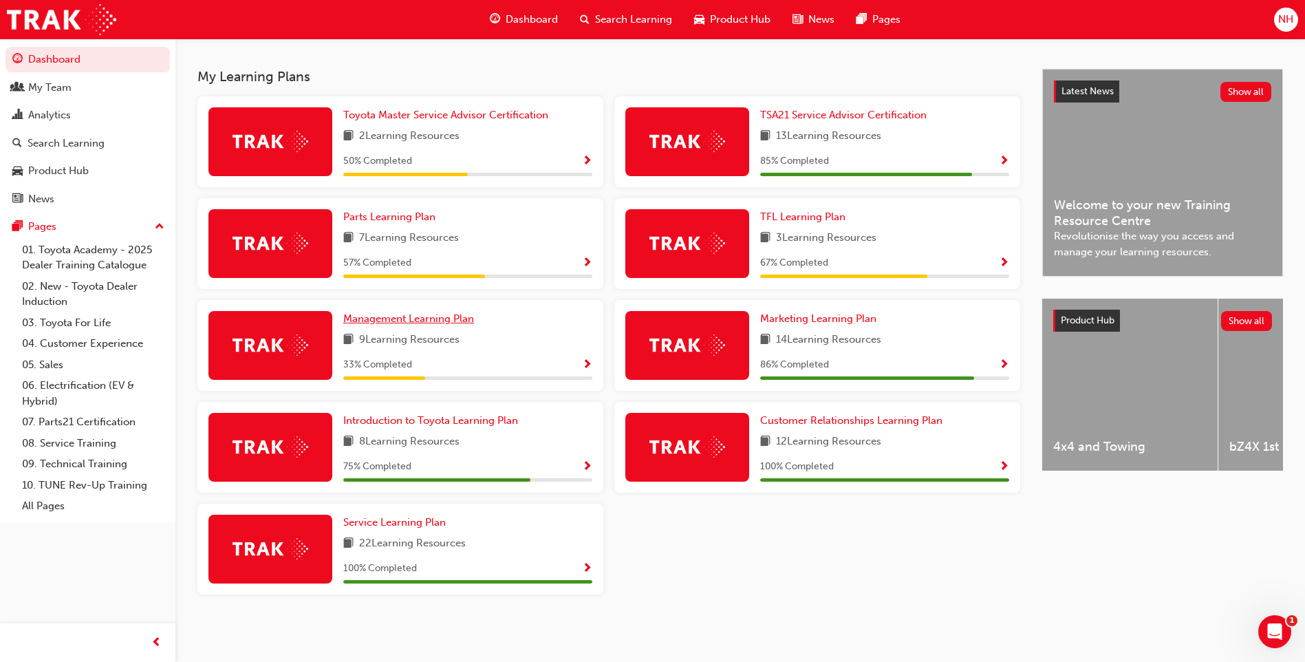
click at [369, 319] on span "Management Learning Plan" at bounding box center [408, 318] width 131 height 12
